Goal: Browse casually

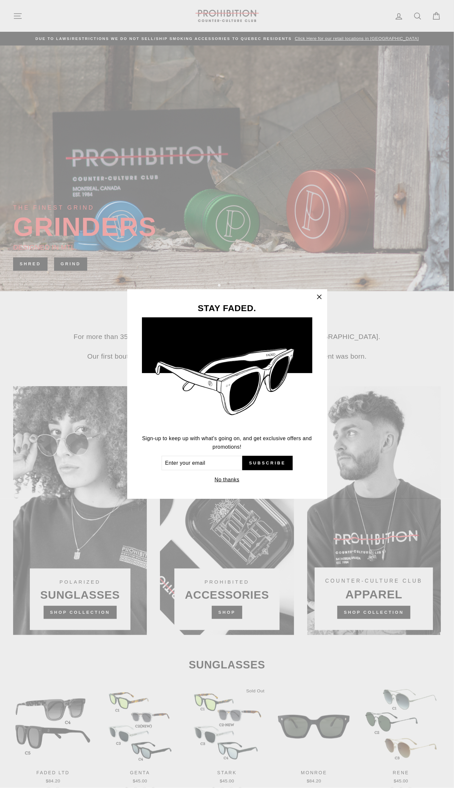
click at [375, 613] on div "STAY FADED. Sign-up to keep up with what's going on, and get exclusive offers a…" at bounding box center [227, 394] width 454 height 788
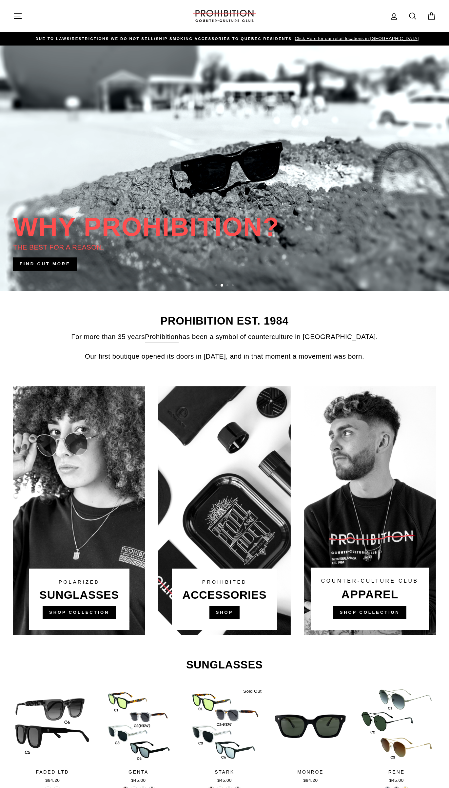
click at [369, 606] on link at bounding box center [370, 510] width 132 height 249
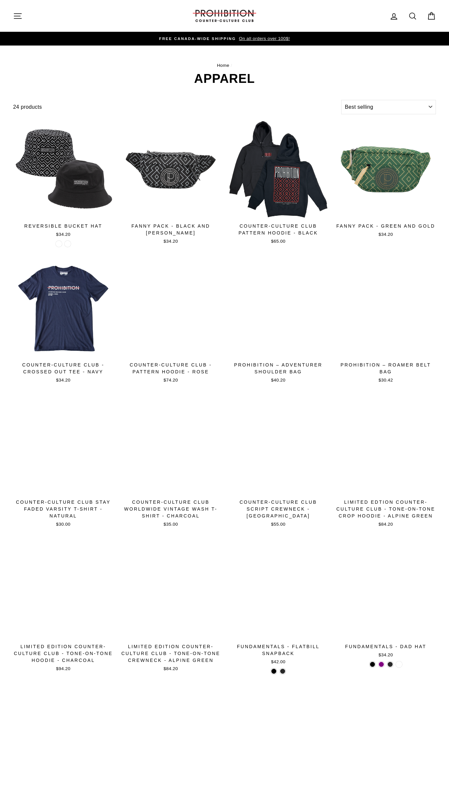
select select "best-selling"
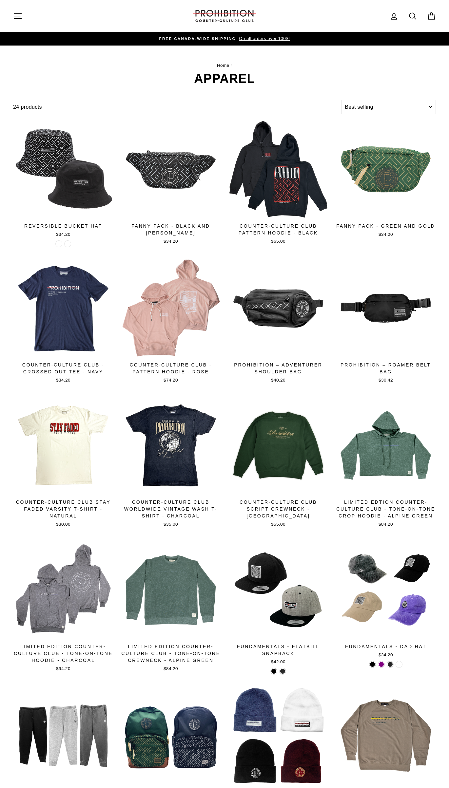
click at [212, 13] on img at bounding box center [225, 16] width 66 height 12
